Goal: Navigation & Orientation: Find specific page/section

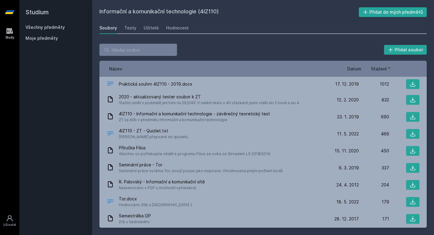
click at [100, 30] on div "Soubory" at bounding box center [109, 28] width 18 height 6
click at [8, 13] on icon at bounding box center [10, 12] width 10 height 4
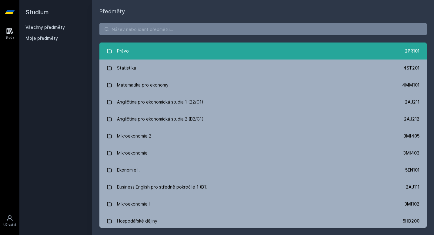
click at [129, 53] on link "Právo 2PR101" at bounding box center [264, 50] width 328 height 17
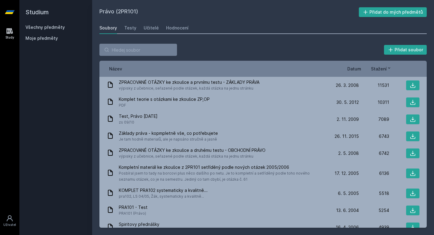
click at [230, 190] on div "KOMPLET PRA102 systematicky a kvalitně... pra102, LS 04/05, Žák, systematicky a…" at bounding box center [218, 193] width 222 height 12
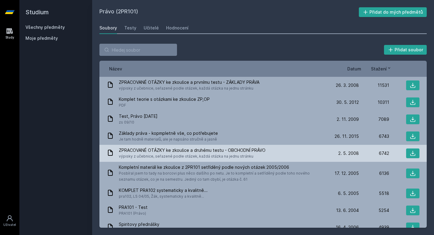
click at [318, 153] on div "ZPRACOVANÉ OTÁZKY ke zkoušce a druhému testu - OBCHODNÍ PRÁVO výpisky z učebnic…" at bounding box center [218, 153] width 222 height 12
